Goal: Transaction & Acquisition: Subscribe to service/newsletter

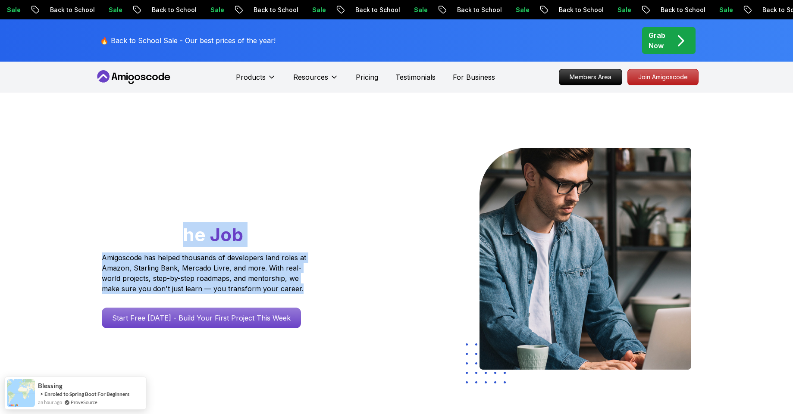
drag, startPoint x: 145, startPoint y: 228, endPoint x: 314, endPoint y: 292, distance: 181.2
click at [314, 292] on div "Go From Learning to Hired: Master Java, Spring Boot & Cloud Skills That Get You…" at bounding box center [221, 238] width 238 height 181
click at [340, 272] on div "Go From Learning to Hired: Master Java, Spring Boot & Cloud Skills That Get You…" at bounding box center [220, 260] width 251 height 225
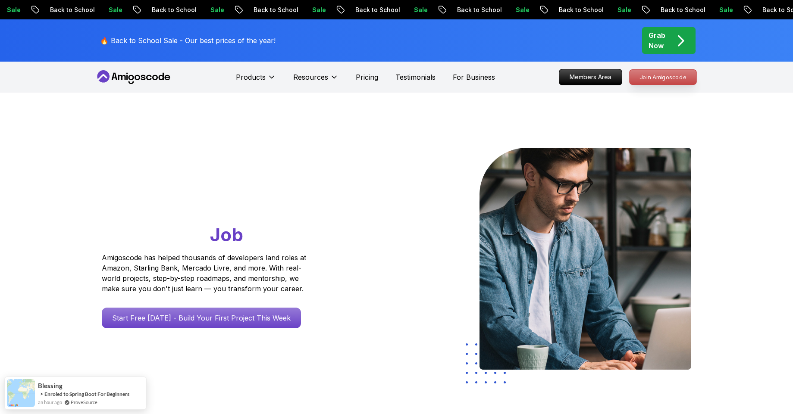
click at [669, 76] on p "Join Amigoscode" at bounding box center [663, 77] width 67 height 15
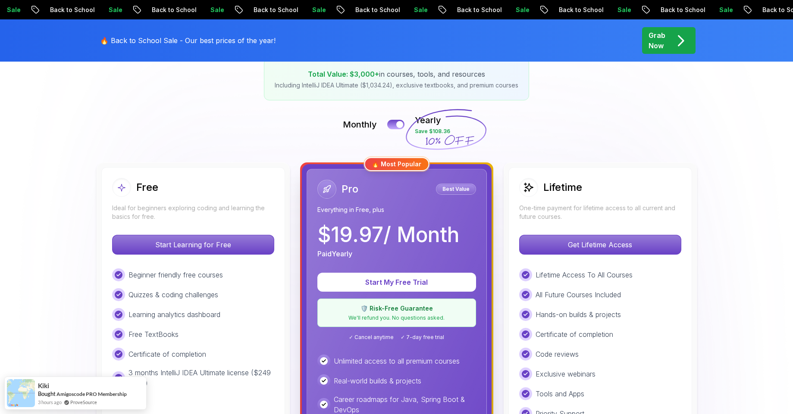
scroll to position [155, 0]
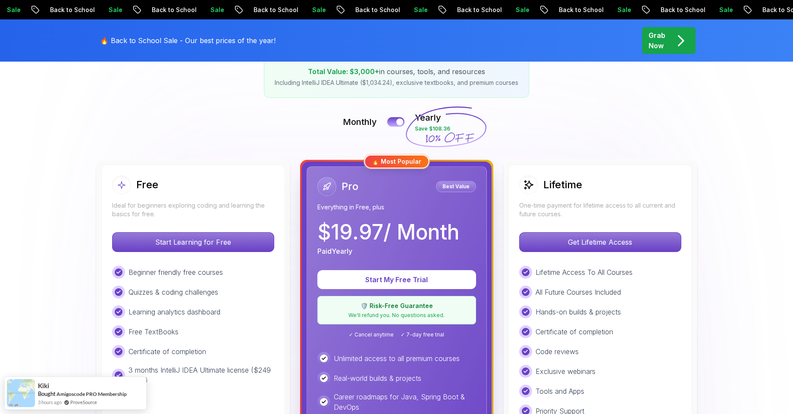
drag, startPoint x: 335, startPoint y: 234, endPoint x: 352, endPoint y: 232, distance: 17.3
click at [352, 232] on p "$ 19.97 / Month" at bounding box center [388, 232] width 142 height 21
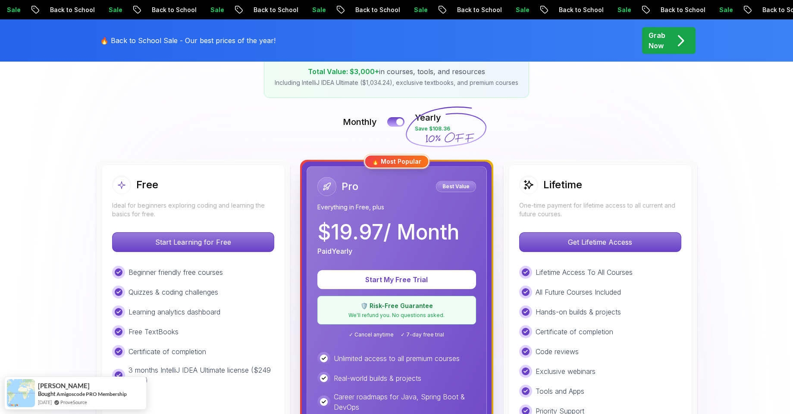
click at [555, 120] on div "Monthly Yearly Save $108.36" at bounding box center [397, 122] width 604 height 21
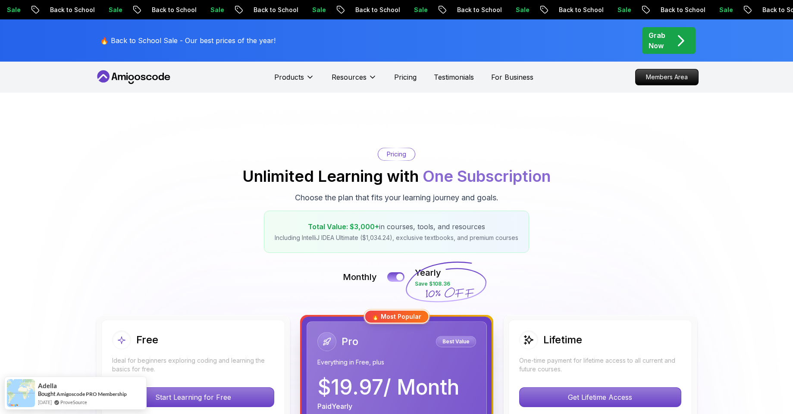
scroll to position [78, 0]
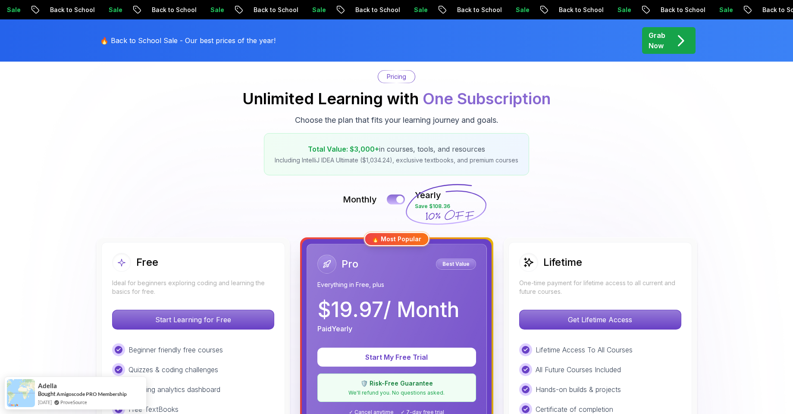
click at [395, 202] on button at bounding box center [396, 199] width 18 height 10
